Goal: Communication & Community: Answer question/provide support

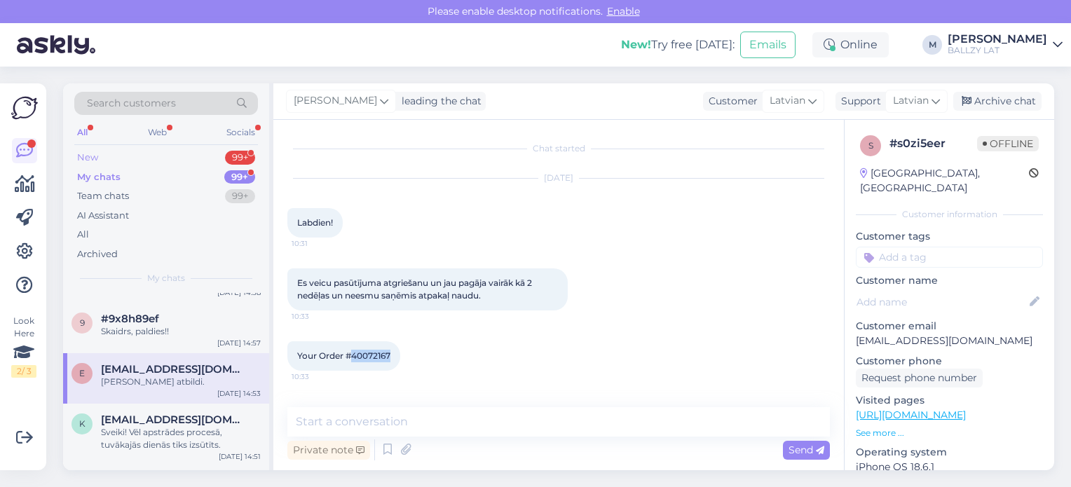
scroll to position [32, 0]
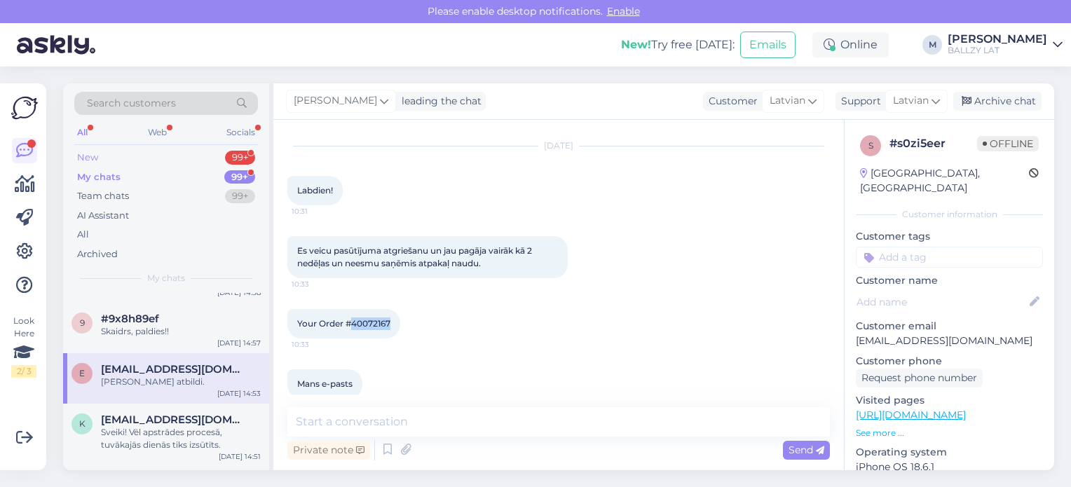
click at [111, 150] on div "New 99+" at bounding box center [166, 158] width 184 height 20
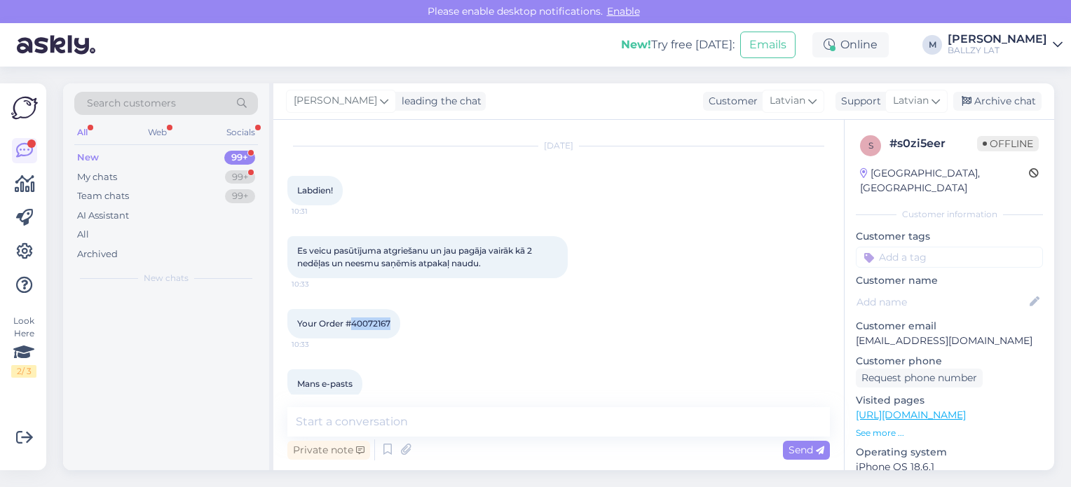
scroll to position [0, 0]
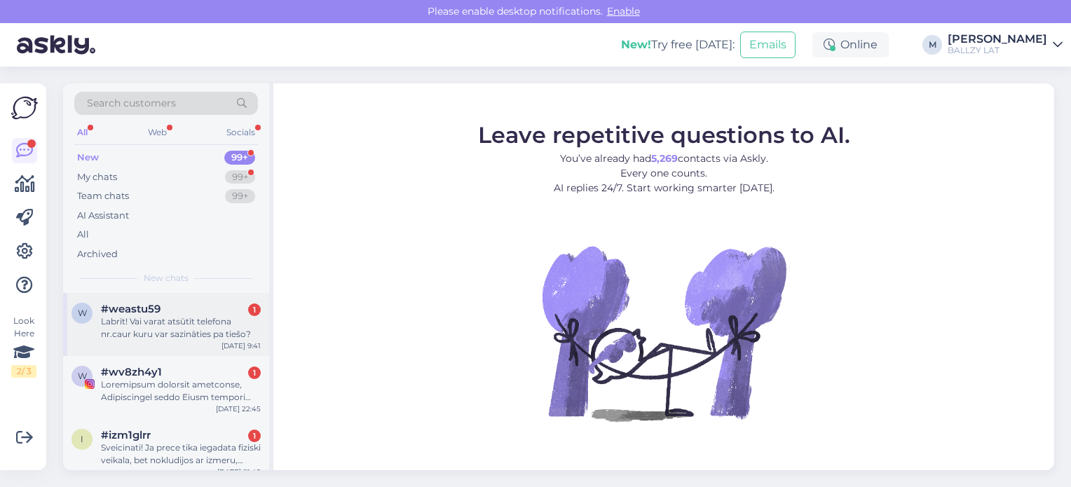
click at [144, 320] on div "Labrīt! Vai varat atsūtīt telefona nr.caur kuru var sazināties pa tiešo?" at bounding box center [181, 327] width 160 height 25
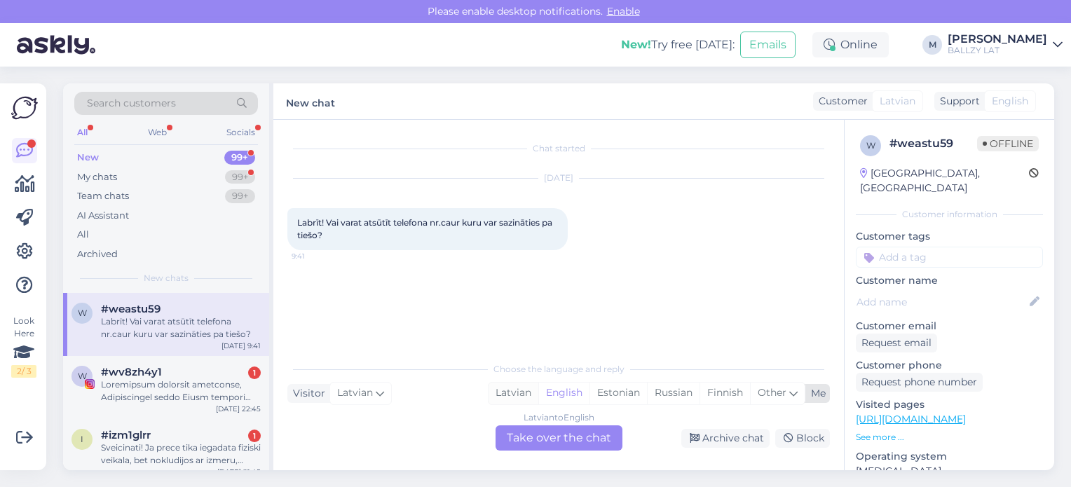
click at [508, 397] on div "Latvian" at bounding box center [513, 393] width 50 height 21
click at [538, 441] on div "Latvian to Latvian Take over the chat" at bounding box center [559, 437] width 127 height 25
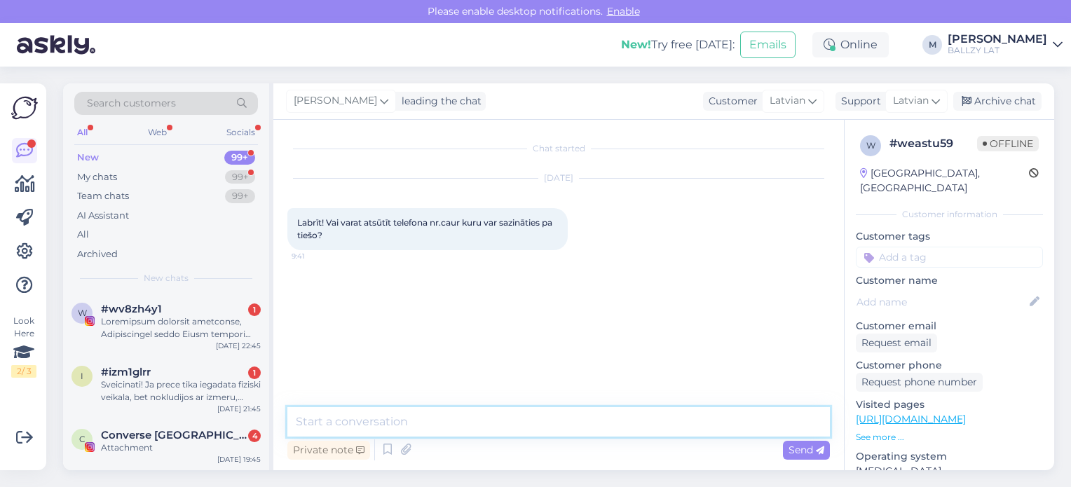
click at [461, 424] on textarea at bounding box center [558, 421] width 542 height 29
type textarea "Sveiki! Pa tiešo kādā jautājumā?"
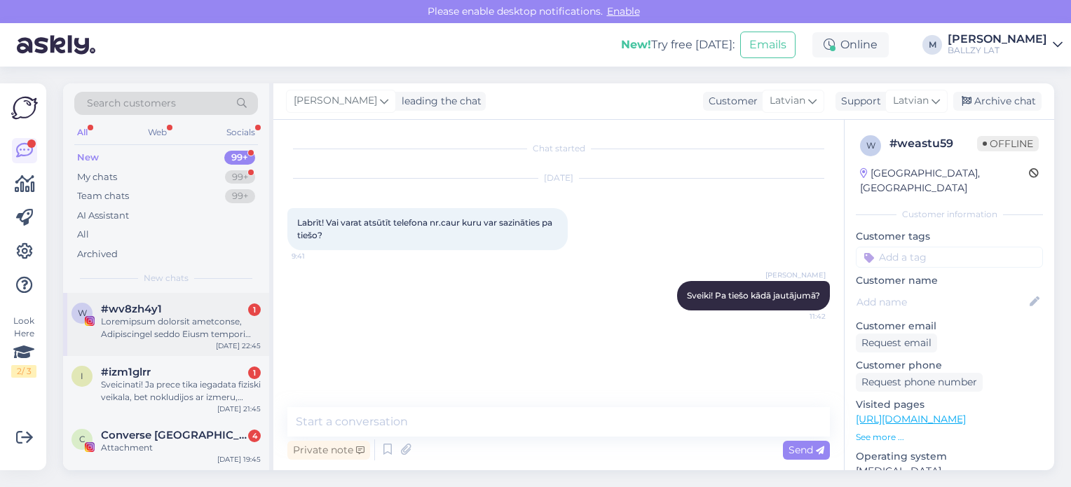
click at [175, 313] on div "#wv8zh4y1 1" at bounding box center [181, 309] width 160 height 13
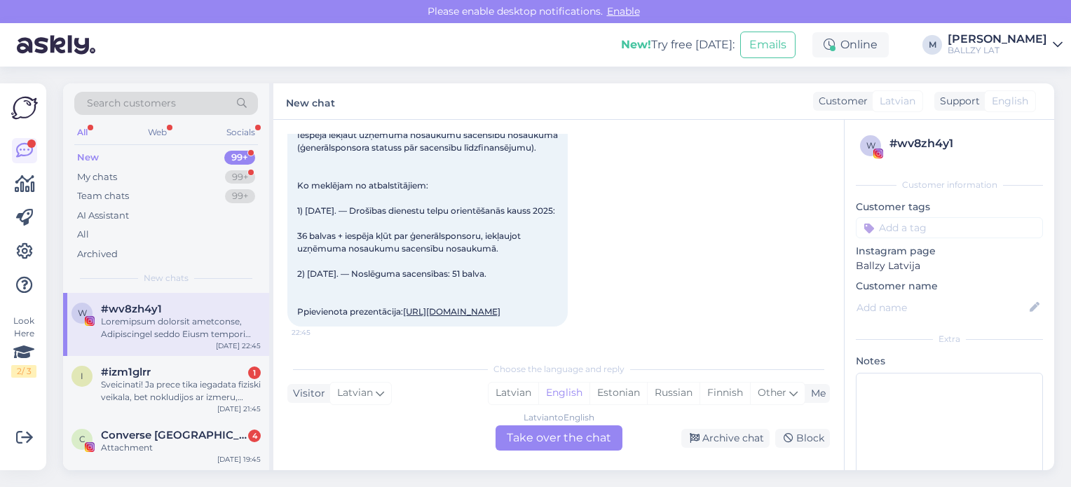
scroll to position [388, 0]
click at [185, 393] on div "Sveicinati! Ja prece tika iegadata fiziski veikala, bet nokludijos ar izmeru, a…" at bounding box center [181, 390] width 160 height 25
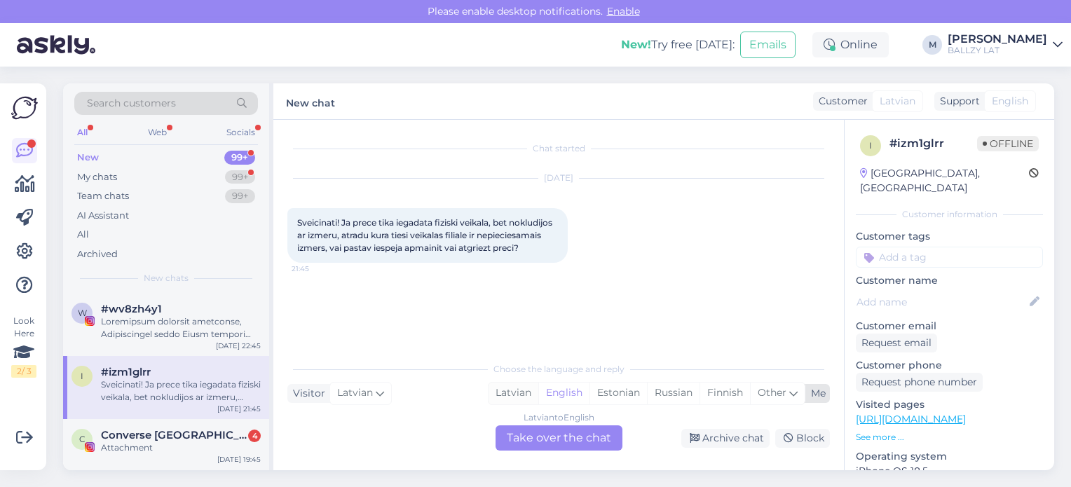
click at [511, 395] on div "Latvian" at bounding box center [513, 393] width 50 height 21
click at [532, 442] on div "Latvian to Latvian Take over the chat" at bounding box center [559, 437] width 127 height 25
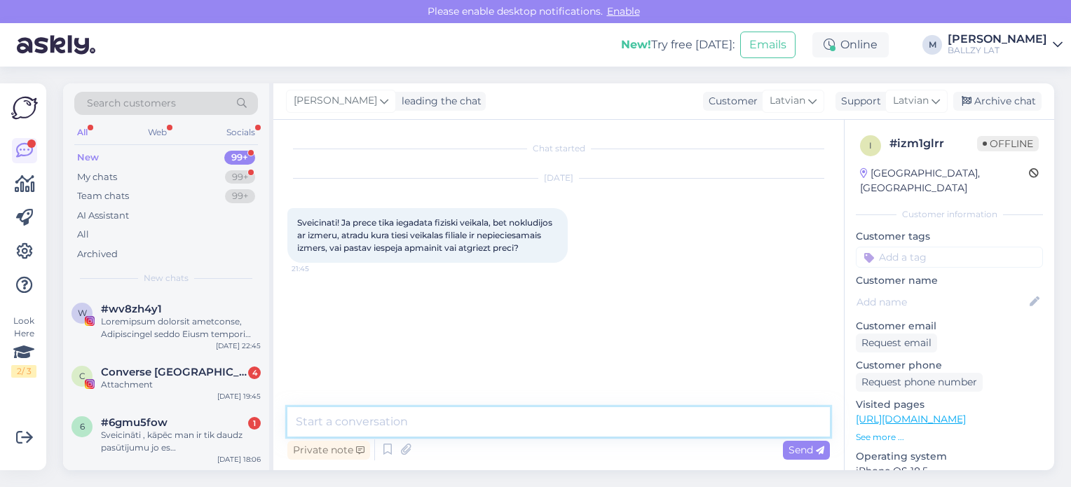
click at [416, 427] on textarea at bounding box center [558, 421] width 542 height 29
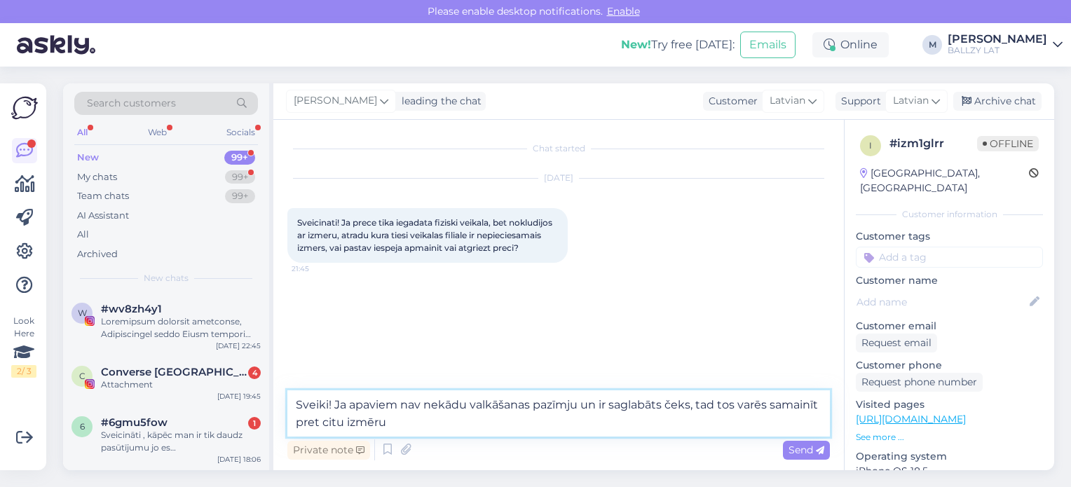
type textarea "Sveiki! Ja apaviem nav nekādu valkāšanas pazīmju un ir saglabāts čeks, tad tos …"
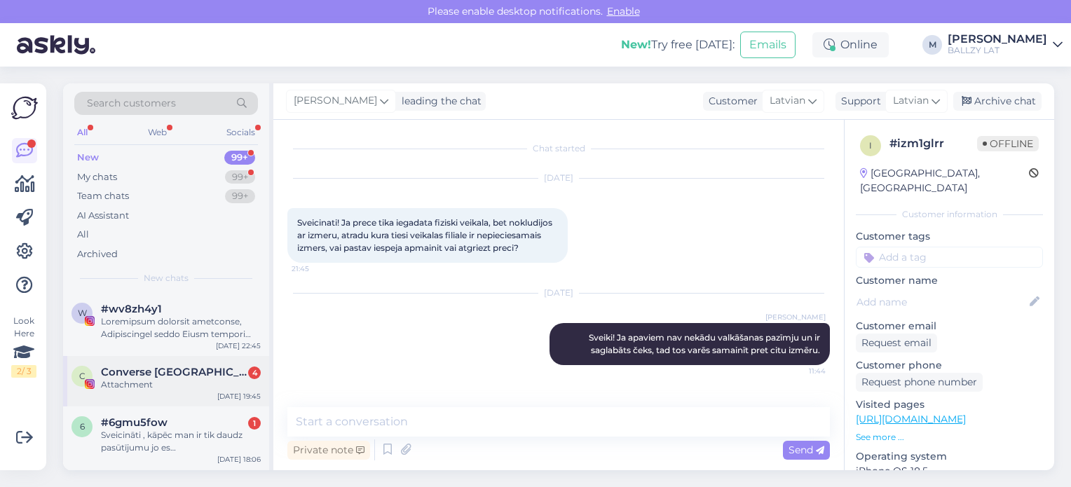
click at [200, 369] on div "Converse [GEOGRAPHIC_DATA] 4" at bounding box center [181, 372] width 160 height 13
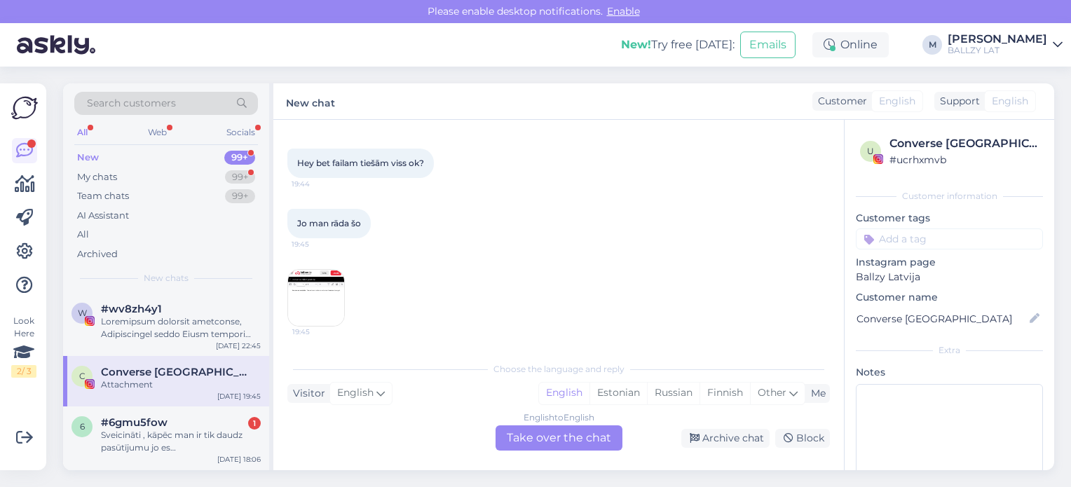
scroll to position [10668, 0]
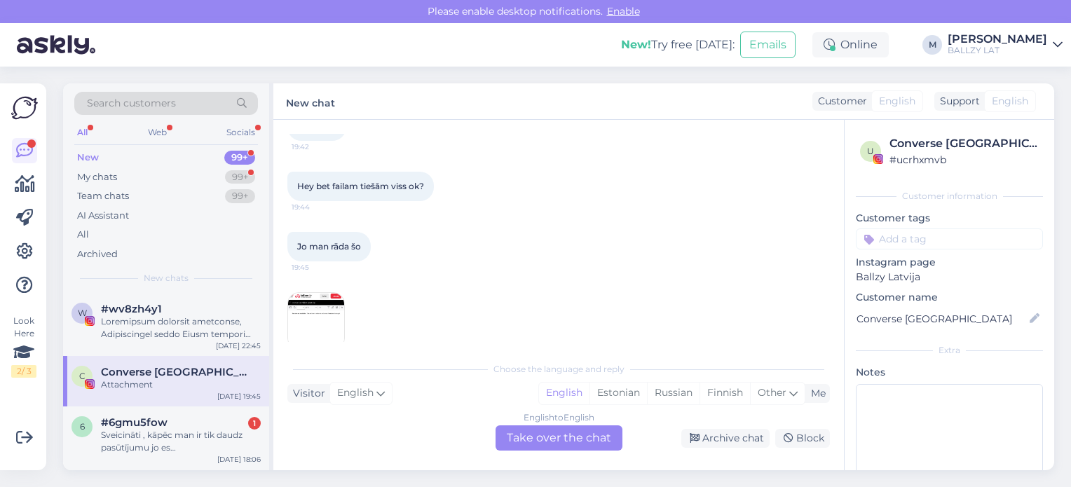
click at [335, 302] on img at bounding box center [316, 321] width 56 height 56
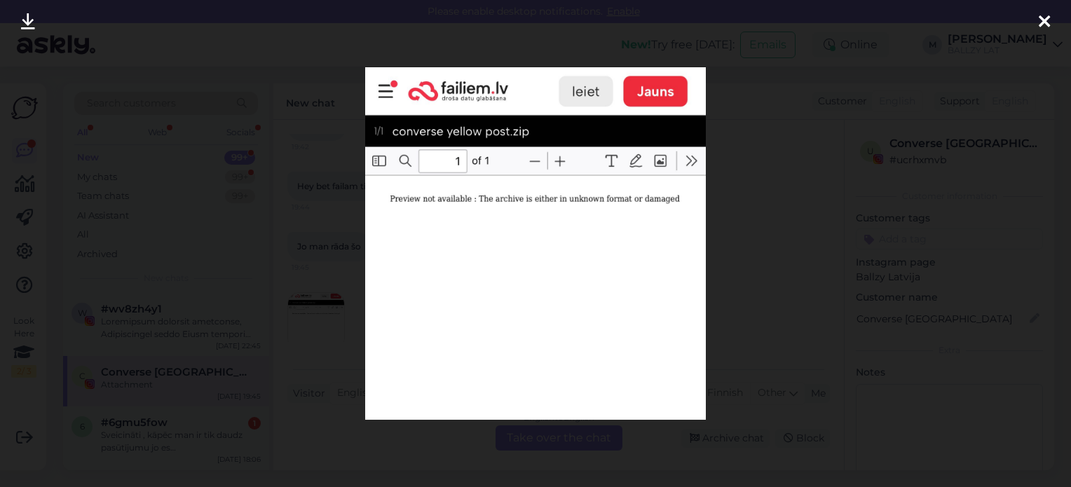
click at [329, 321] on div at bounding box center [535, 243] width 1071 height 487
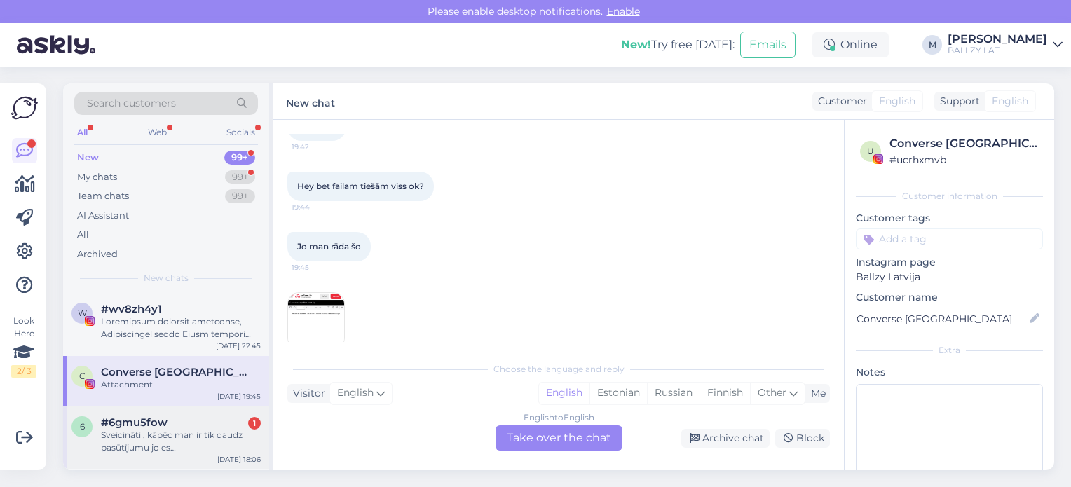
click at [182, 436] on div "Sveicināti , kāpēc man ir tik daudz pasūtījumu jo es [DEMOGRAPHIC_DATA] 1 vienī…" at bounding box center [181, 441] width 160 height 25
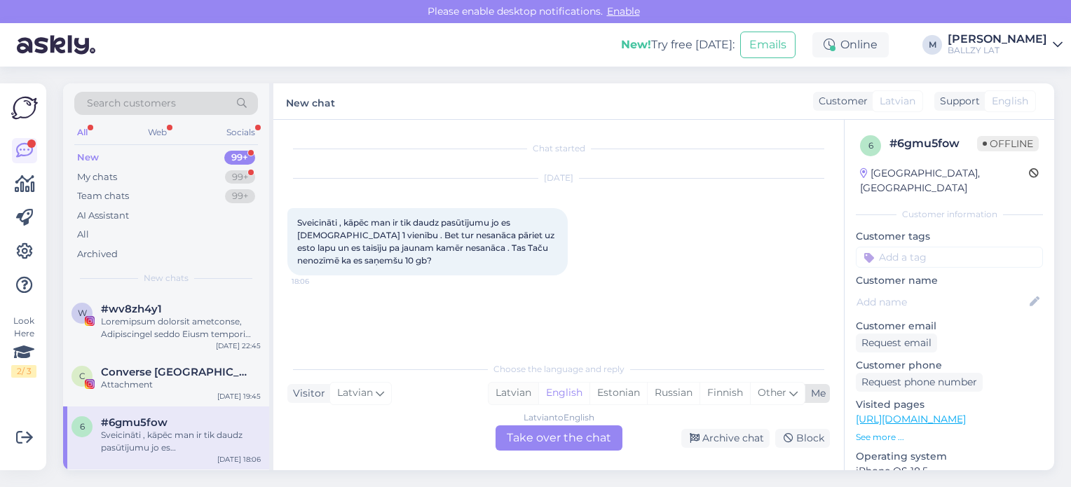
click at [534, 395] on div "Latvian" at bounding box center [513, 393] width 50 height 21
click at [569, 435] on div "Latvian to Latvian Take over the chat" at bounding box center [559, 437] width 127 height 25
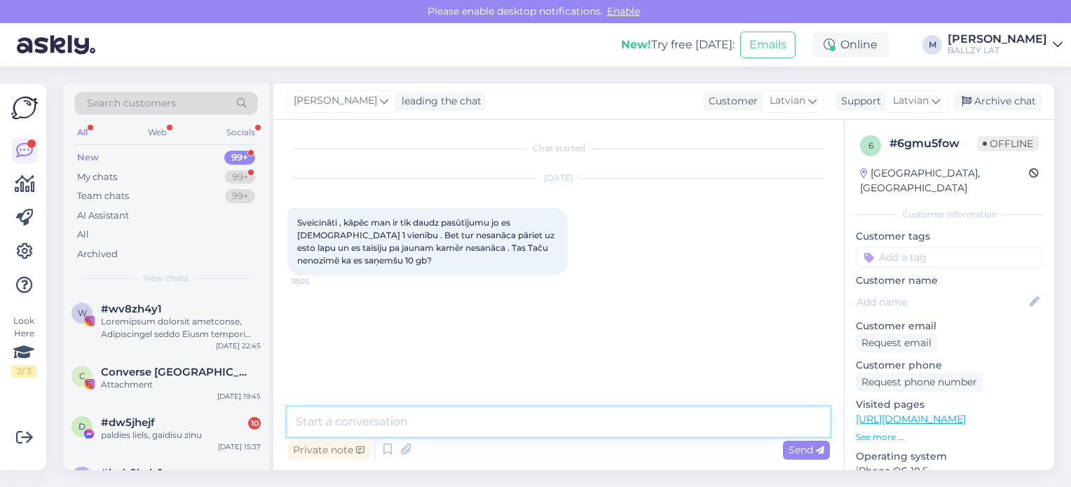
click at [430, 430] on textarea at bounding box center [558, 421] width 542 height 29
type textarea "Sveiki! varat lūdzu atsūtīt skrīnšotu ar saviem pasūtījumiem?"
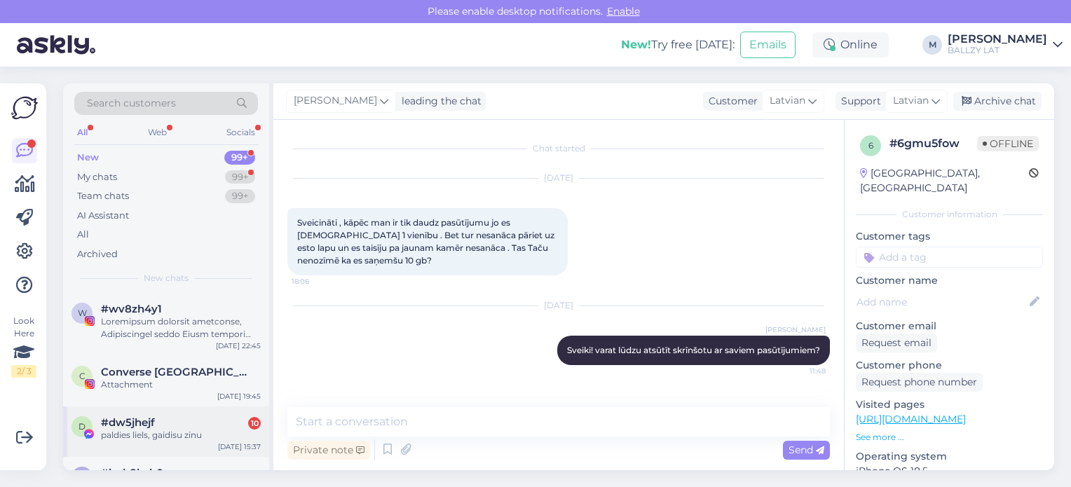
click at [224, 423] on div "#dw5jhejf 10" at bounding box center [181, 422] width 160 height 13
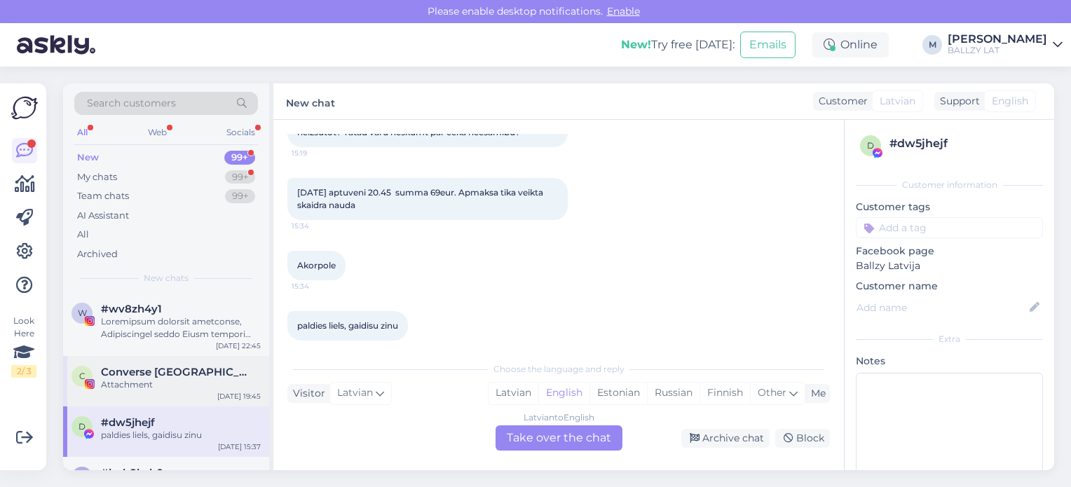
click at [195, 376] on div "Converse [GEOGRAPHIC_DATA]" at bounding box center [181, 372] width 160 height 13
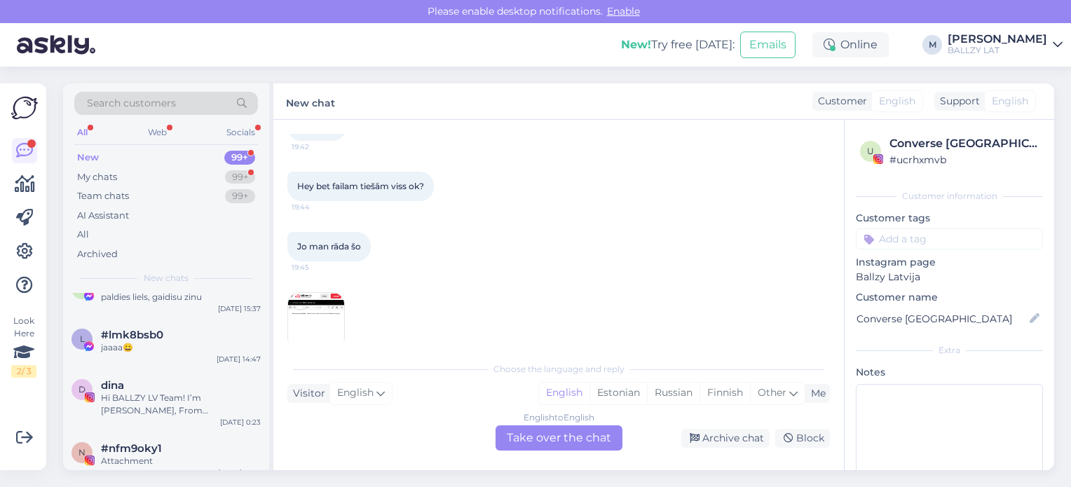
scroll to position [140, 0]
click at [99, 177] on div "My chats" at bounding box center [97, 177] width 40 height 14
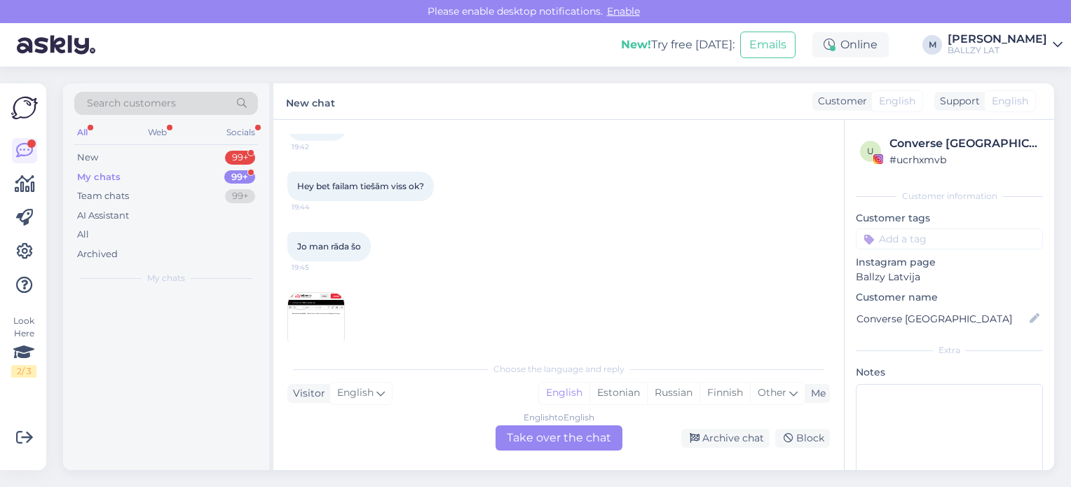
scroll to position [0, 0]
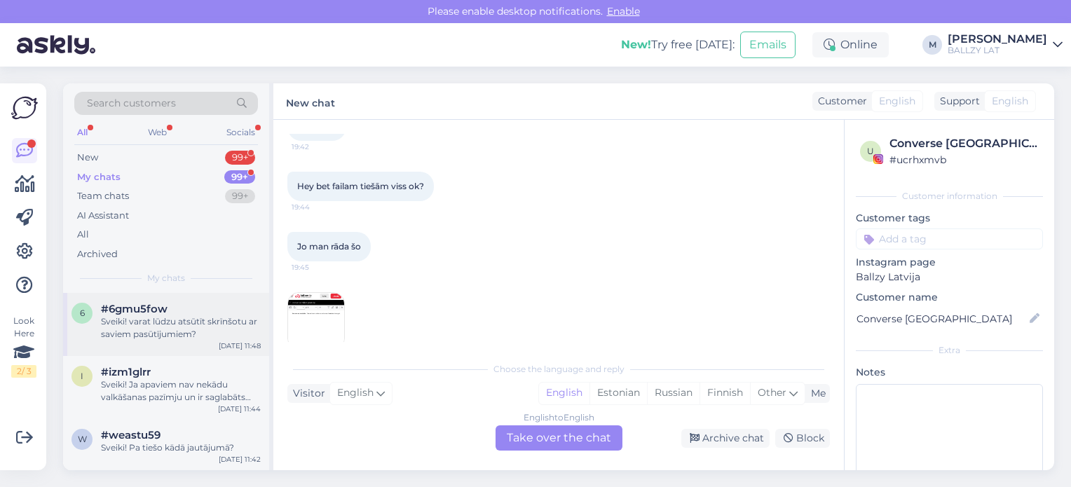
click at [218, 343] on div "6 #6gmu5fow Sveiki! varat lūdzu atsūtīt skrīnšotu ar saviem pasūtījumiem? [DATE…" at bounding box center [166, 324] width 206 height 63
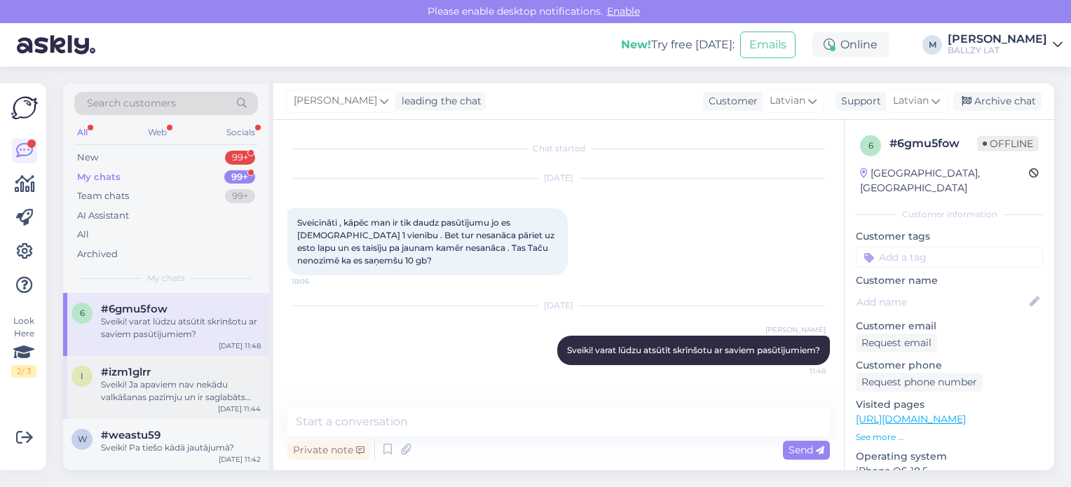
click at [196, 398] on div "Sveiki! Ja apaviem nav nekādu valkāšanas pazīmju un ir saglabāts čeks, tad tos …" at bounding box center [181, 390] width 160 height 25
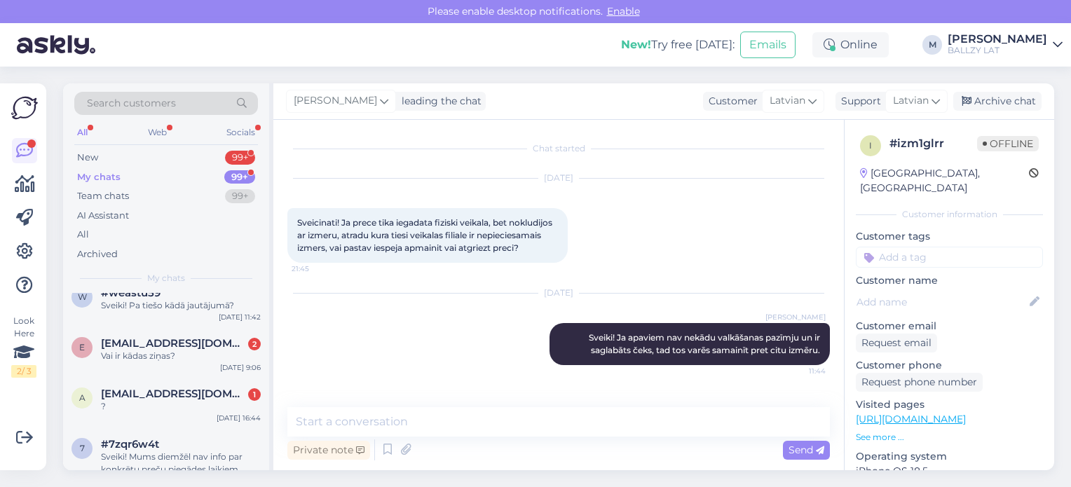
scroll to position [140, 0]
click at [196, 398] on span "[EMAIL_ADDRESS][DOMAIN_NAME]" at bounding box center [174, 396] width 146 height 13
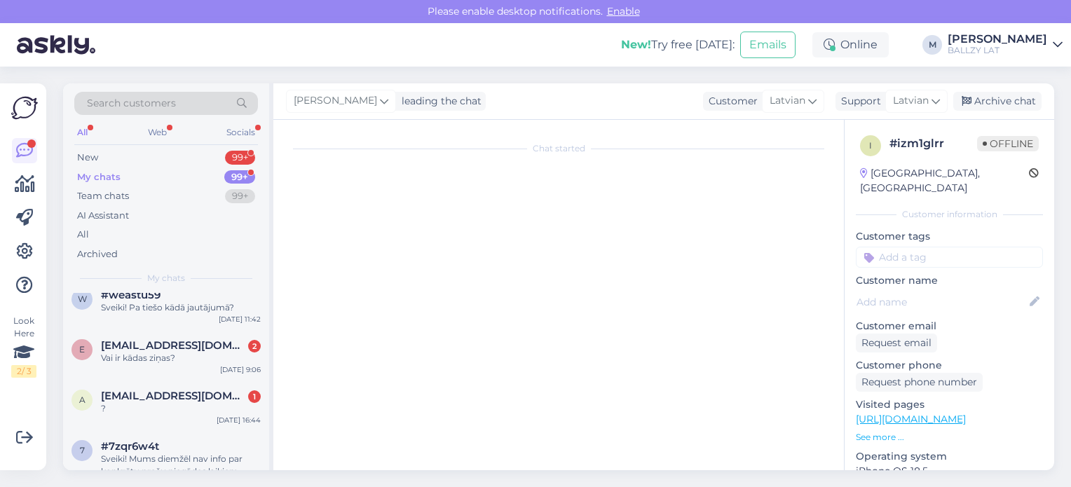
scroll to position [118, 0]
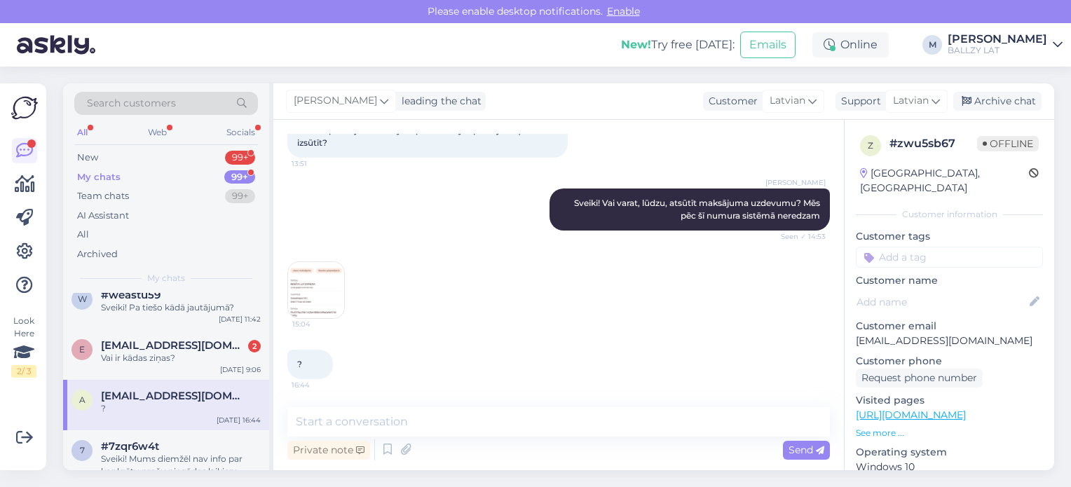
click at [310, 303] on img at bounding box center [316, 290] width 56 height 56
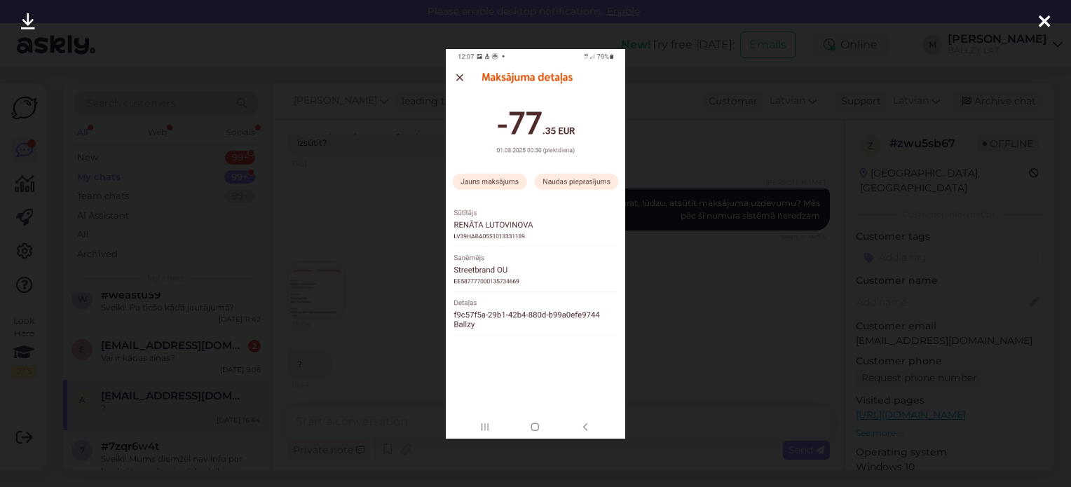
click at [421, 343] on div at bounding box center [535, 243] width 1071 height 487
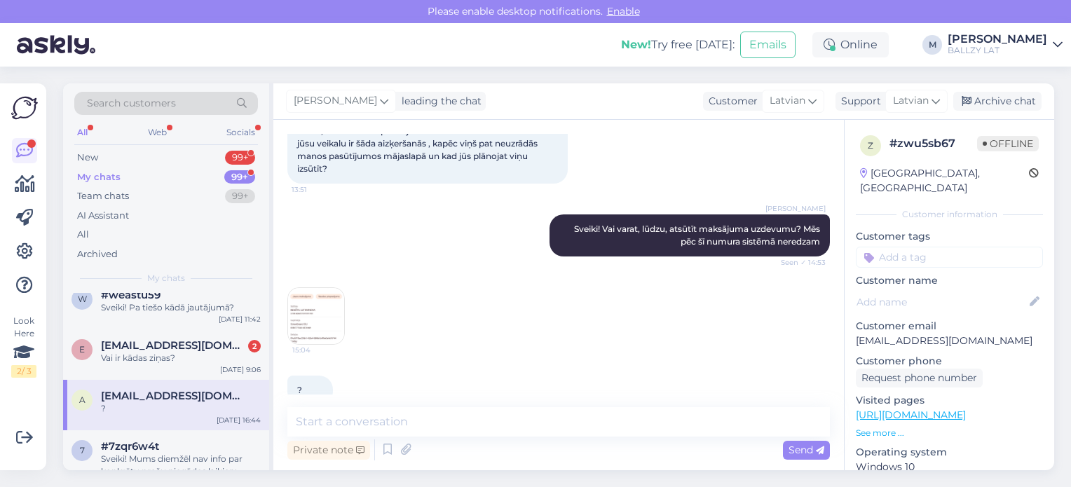
scroll to position [117, 0]
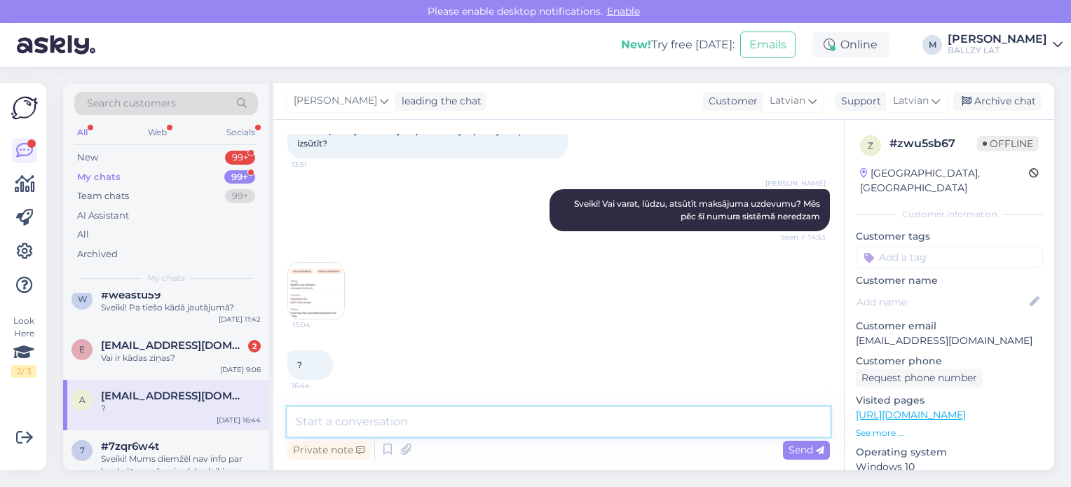
click at [498, 428] on textarea at bounding box center [558, 421] width 542 height 29
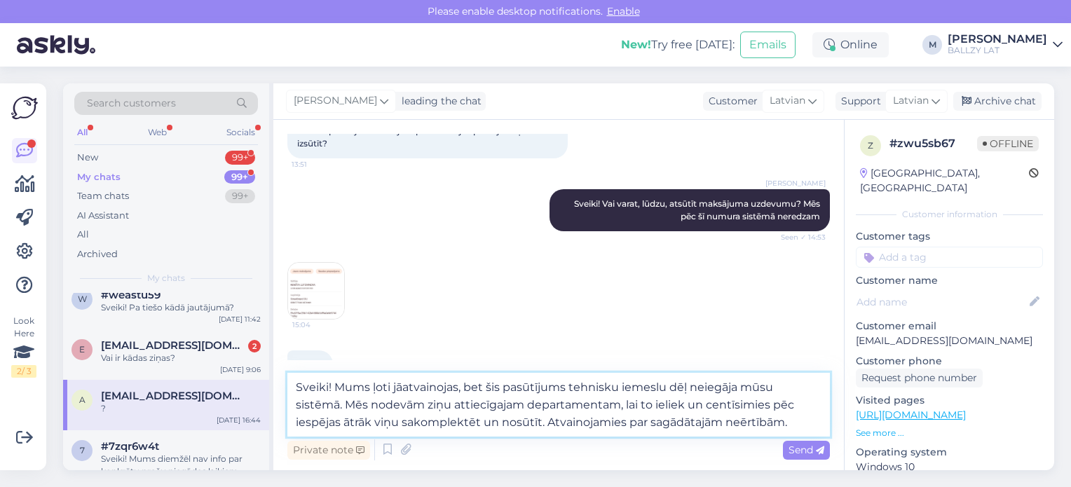
click at [634, 406] on textarea "Sveiki! Mums ļoti jāatvainojas, bet šis pasūtījums tehnisku iemeslu dēļ neiegāj…" at bounding box center [558, 405] width 542 height 64
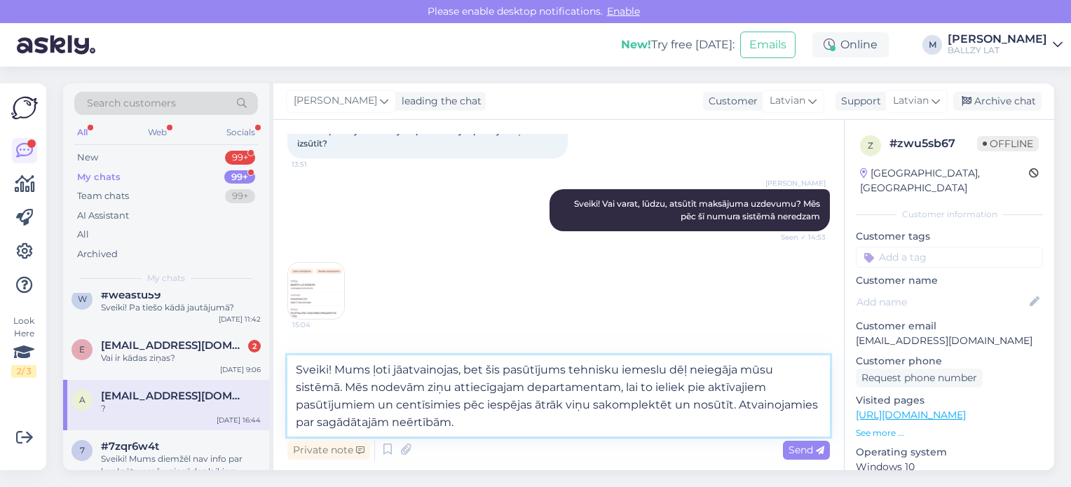
click at [530, 431] on textarea "Sveiki! Mums ļoti jāatvainojas, bet šis pasūtījums tehnisku iemeslu dēļ neiegāj…" at bounding box center [558, 395] width 542 height 81
type textarea "Sveiki! Mums ļoti jāatvainojas, bet šis pasūtījums tehnisku iemeslu dēļ neiegāj…"
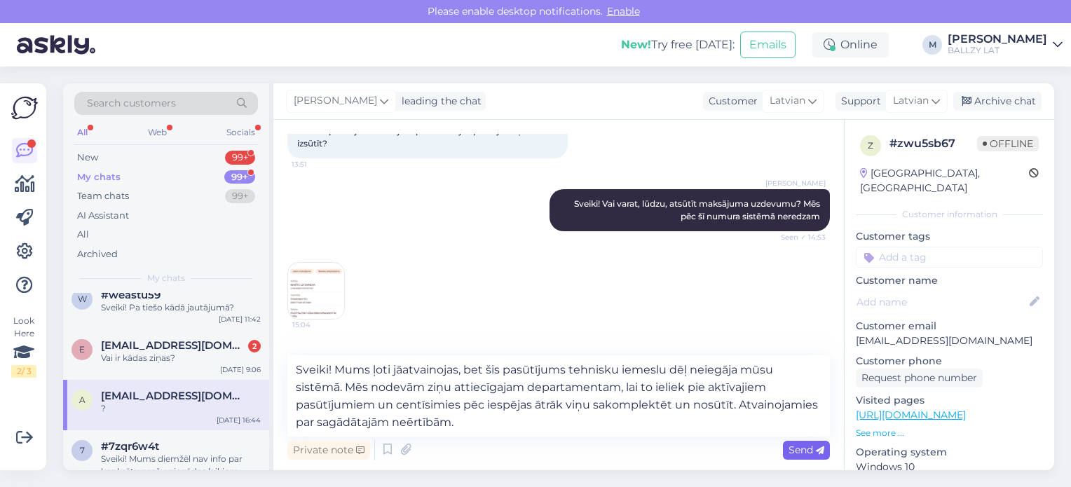
click at [797, 442] on div "Send" at bounding box center [806, 450] width 47 height 19
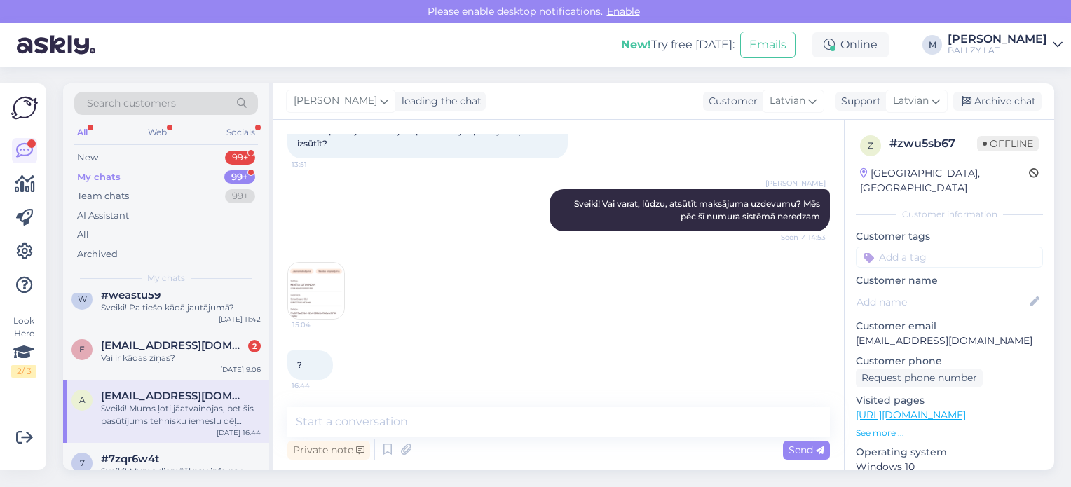
scroll to position [270, 0]
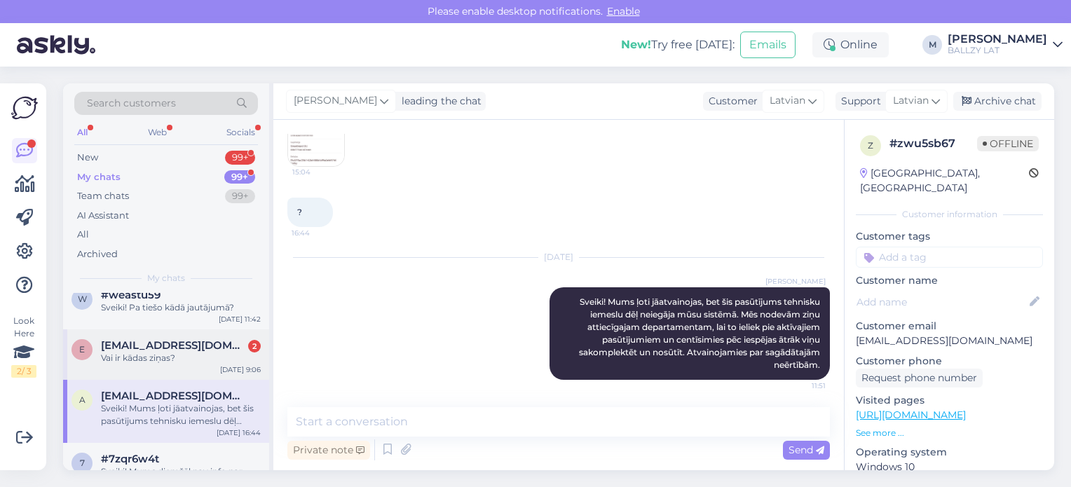
click at [219, 352] on div "Vai ir kādas ziņas?" at bounding box center [181, 358] width 160 height 13
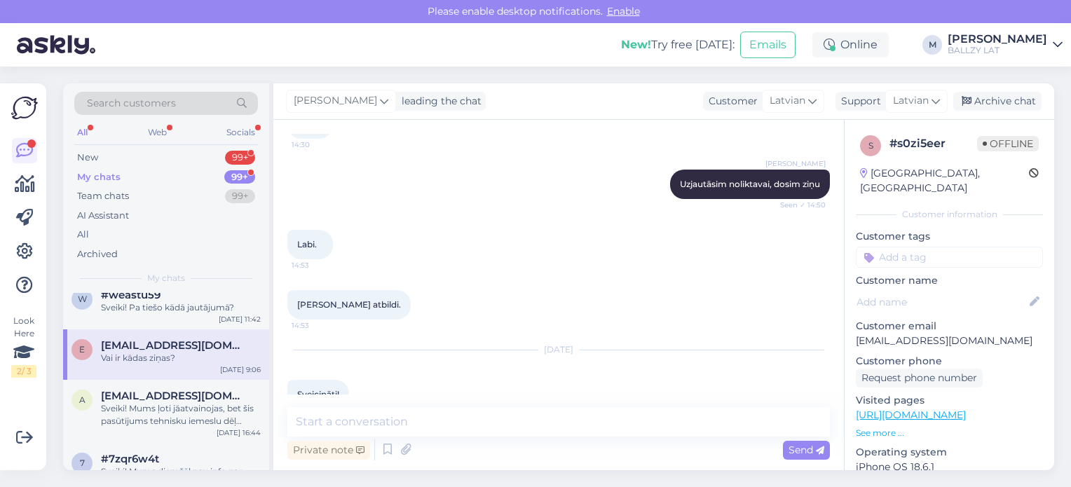
scroll to position [965, 0]
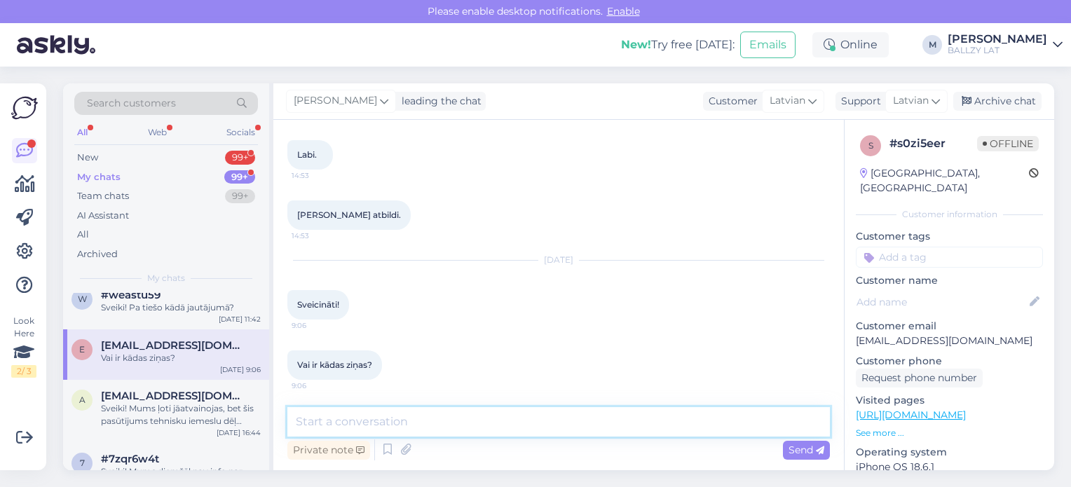
click at [437, 430] on textarea at bounding box center [558, 421] width 542 height 29
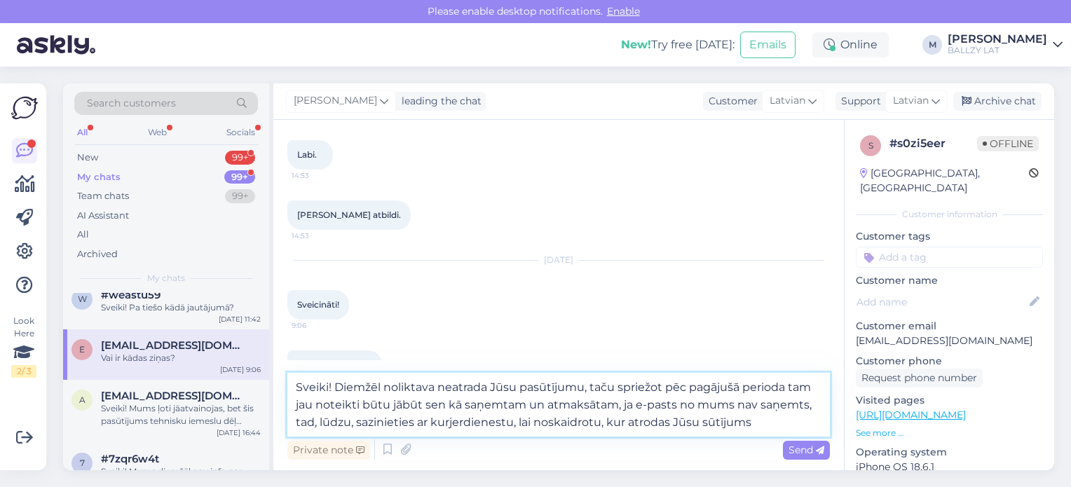
type textarea "Sveiki! Diemžēl noliktava neatrada Jūsu pasūtījumu, taču spriežot pēc pagājušā …"
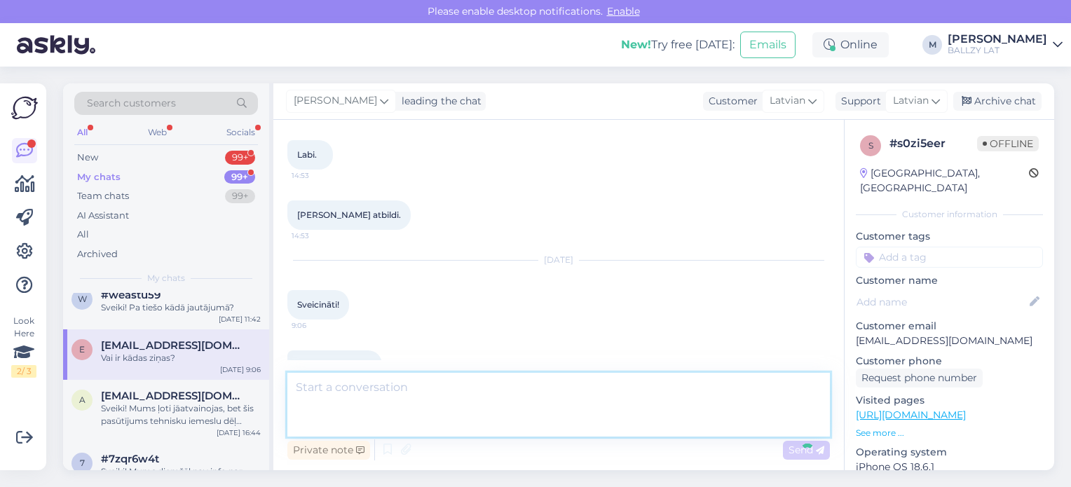
scroll to position [1077, 0]
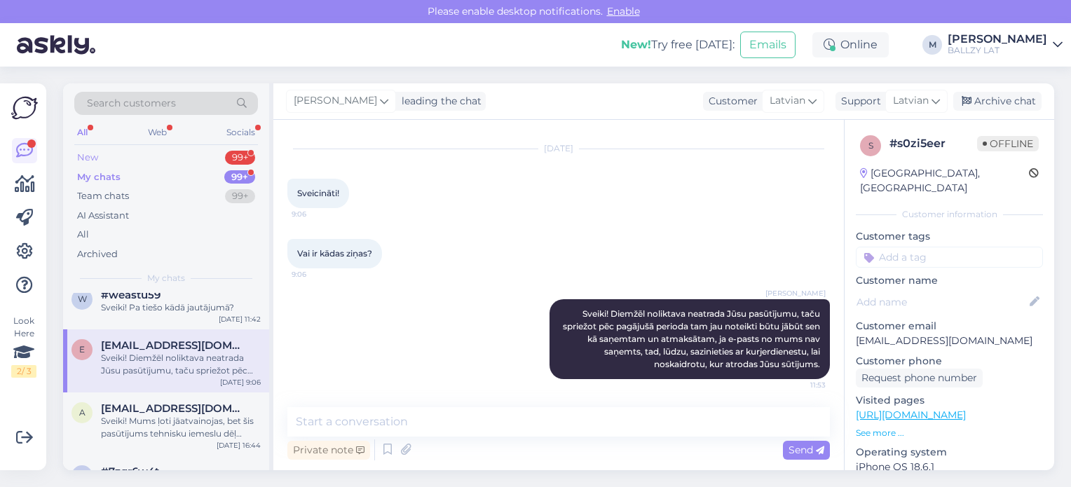
click at [93, 156] on div "New" at bounding box center [87, 158] width 21 height 14
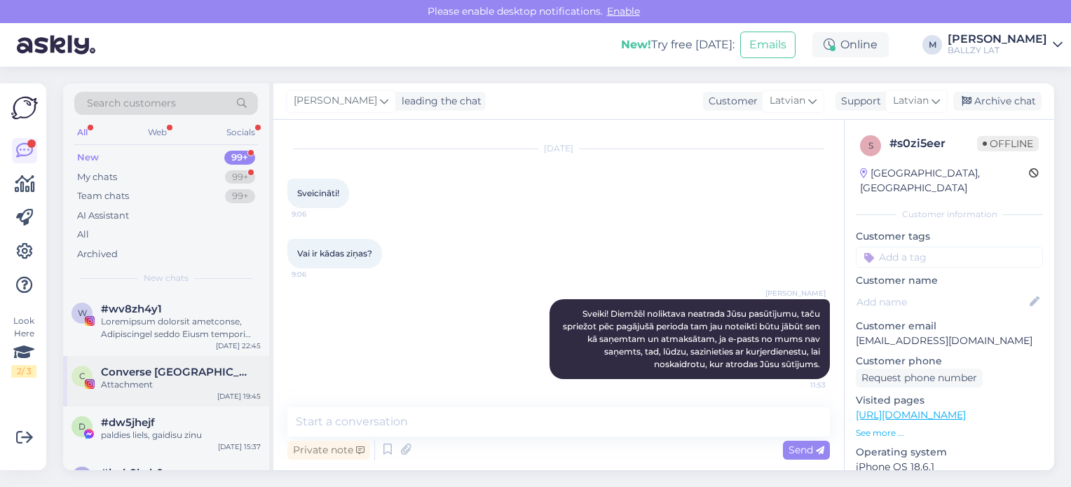
click at [198, 364] on div "C Converse Latvija Attachment [DATE] 19:45" at bounding box center [166, 381] width 206 height 50
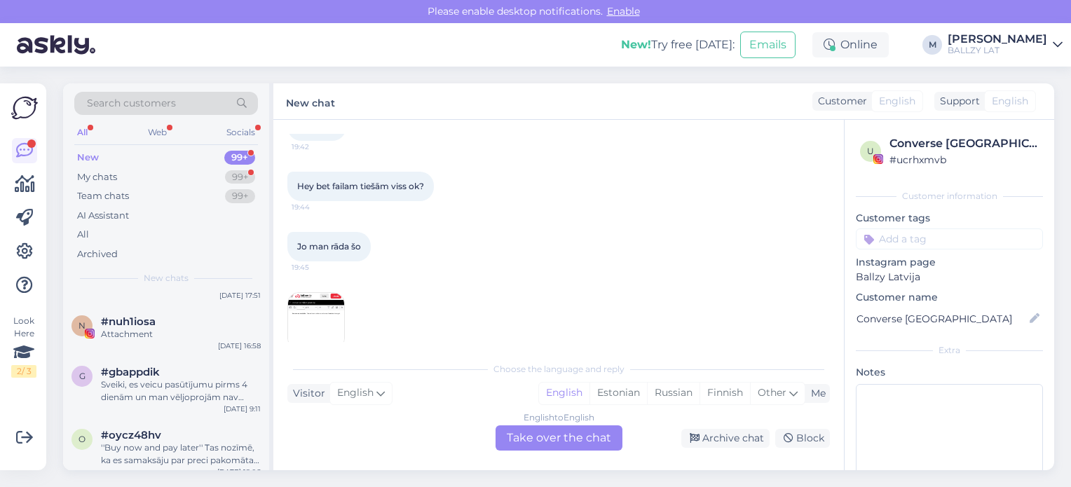
scroll to position [477, 0]
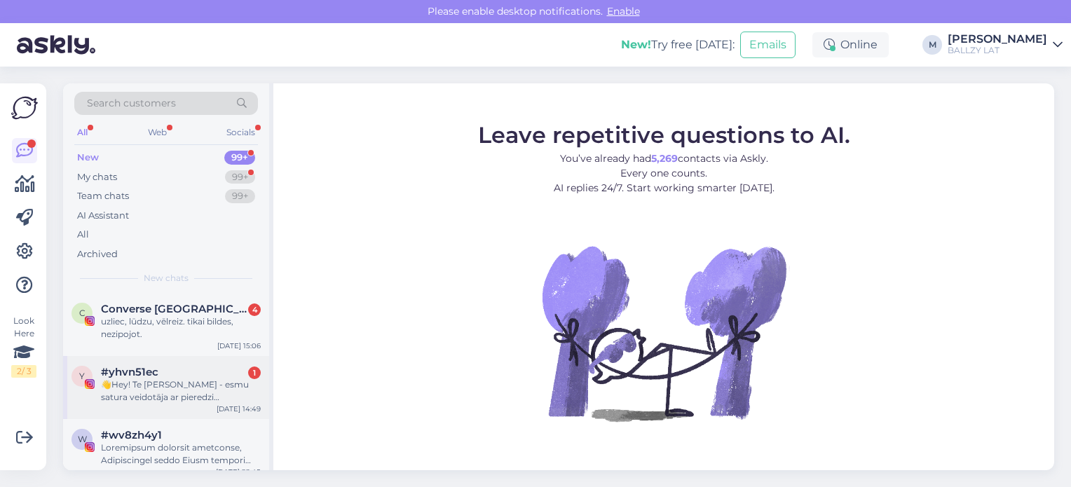
click at [173, 400] on div "👋Hey! Te Aleksandra - esmu satura veidotāja ar pieredzi sadarbībās ar zīmoliem …" at bounding box center [181, 390] width 160 height 25
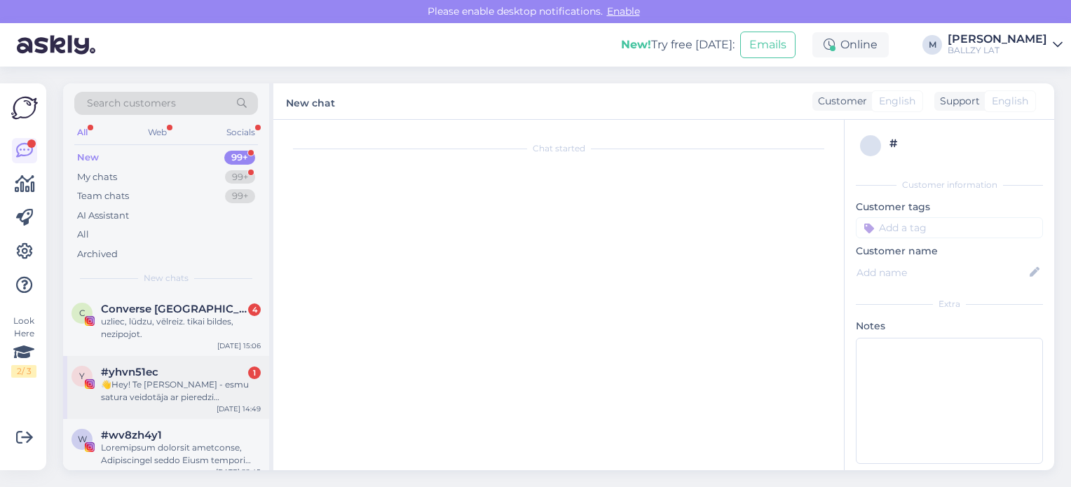
scroll to position [29, 0]
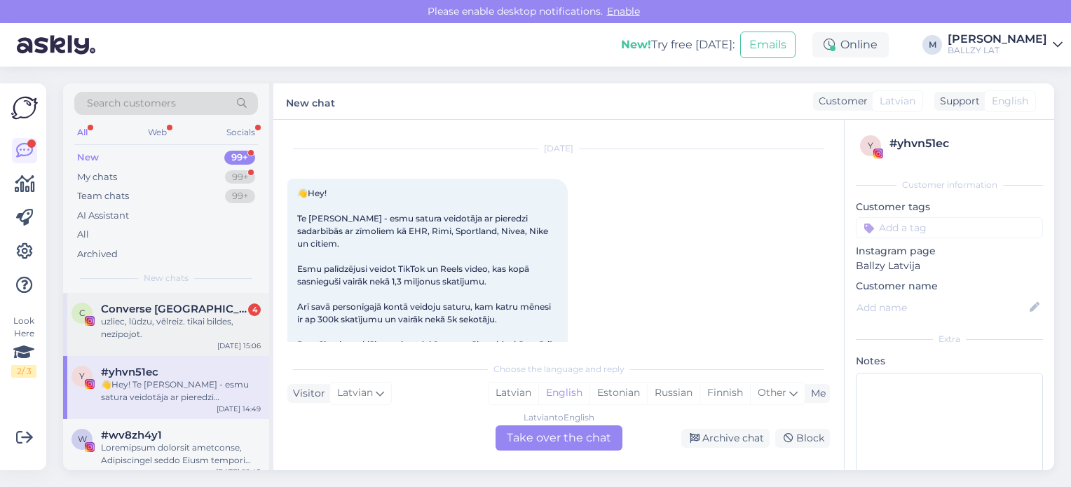
click at [158, 324] on div "uzliec, lūdzu, vēlreiz. tikai bildes, nezipojot." at bounding box center [181, 327] width 160 height 25
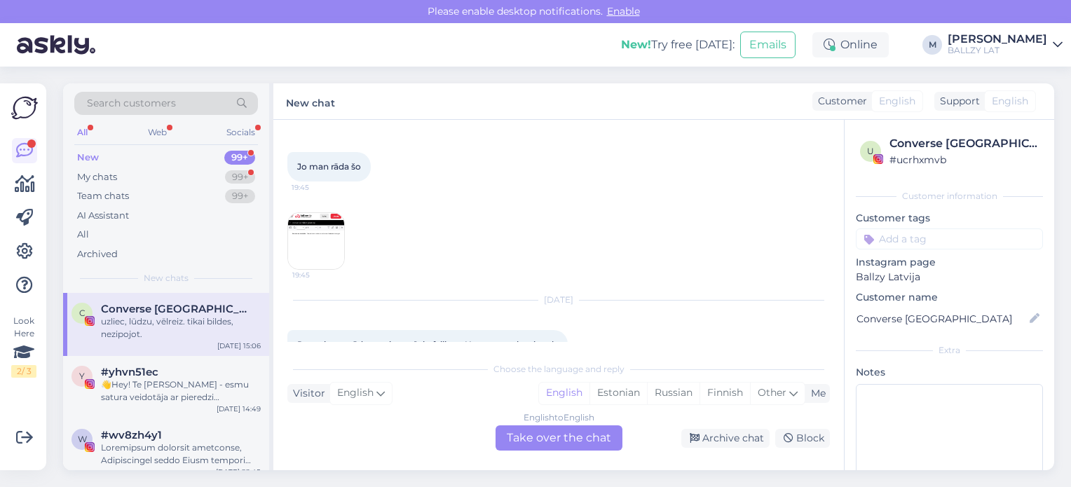
scroll to position [10481, 0]
